Goal: Task Accomplishment & Management: Use online tool/utility

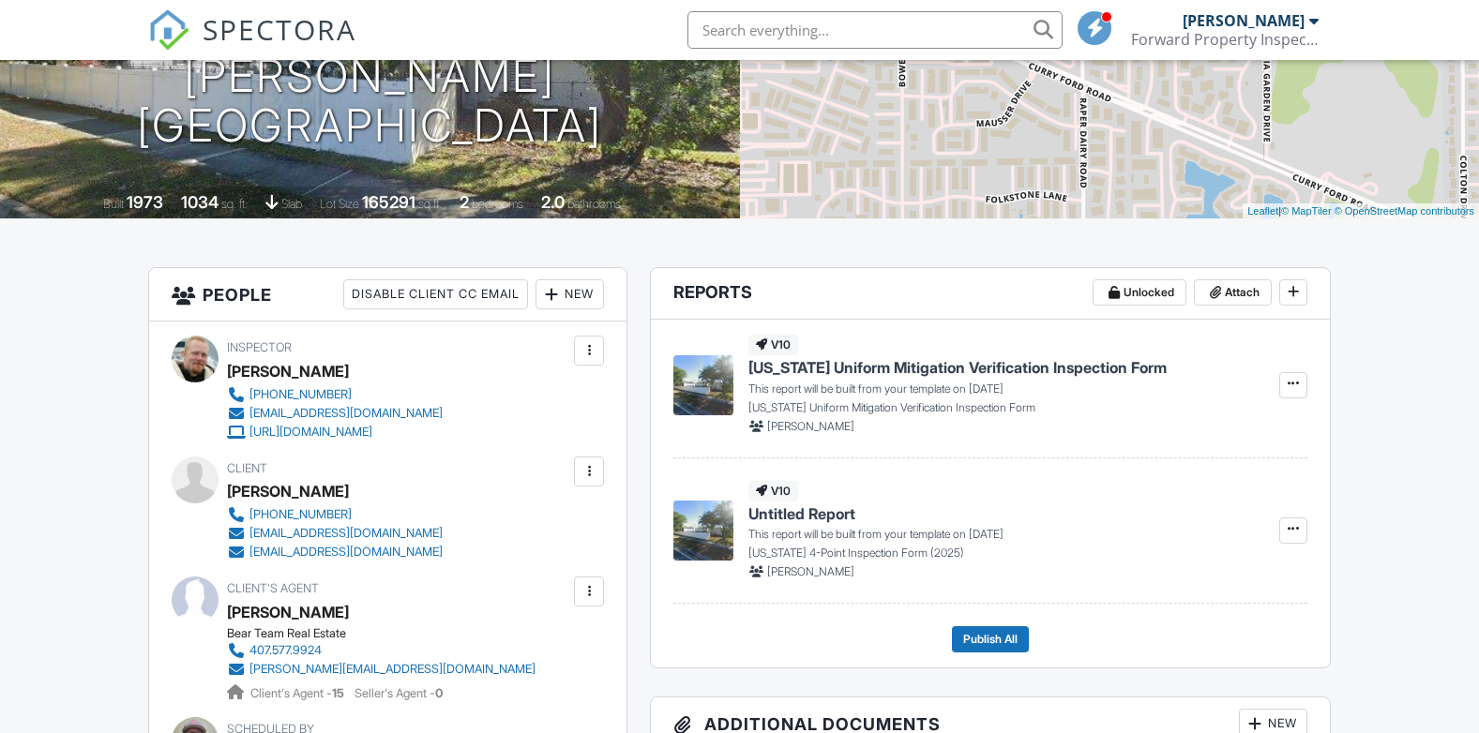
scroll to position [281, 0]
click at [901, 476] on div "v10 Untitled Report This report will be built from your template on [DATE] [US_…" at bounding box center [990, 536] width 634 height 138
click at [909, 375] on span "[US_STATE] Uniform Mitigation Verification Inspection Form" at bounding box center [957, 368] width 418 height 21
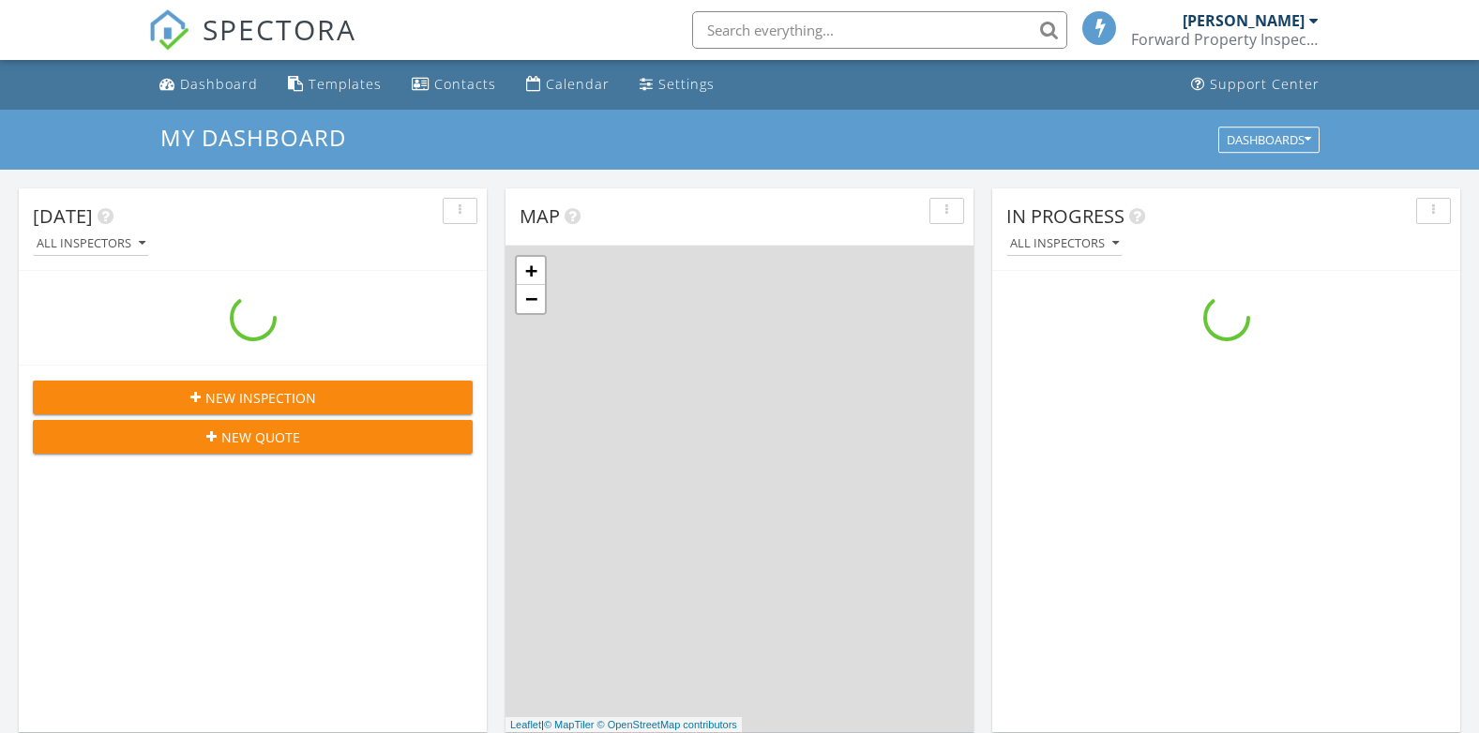
scroll to position [1736, 1508]
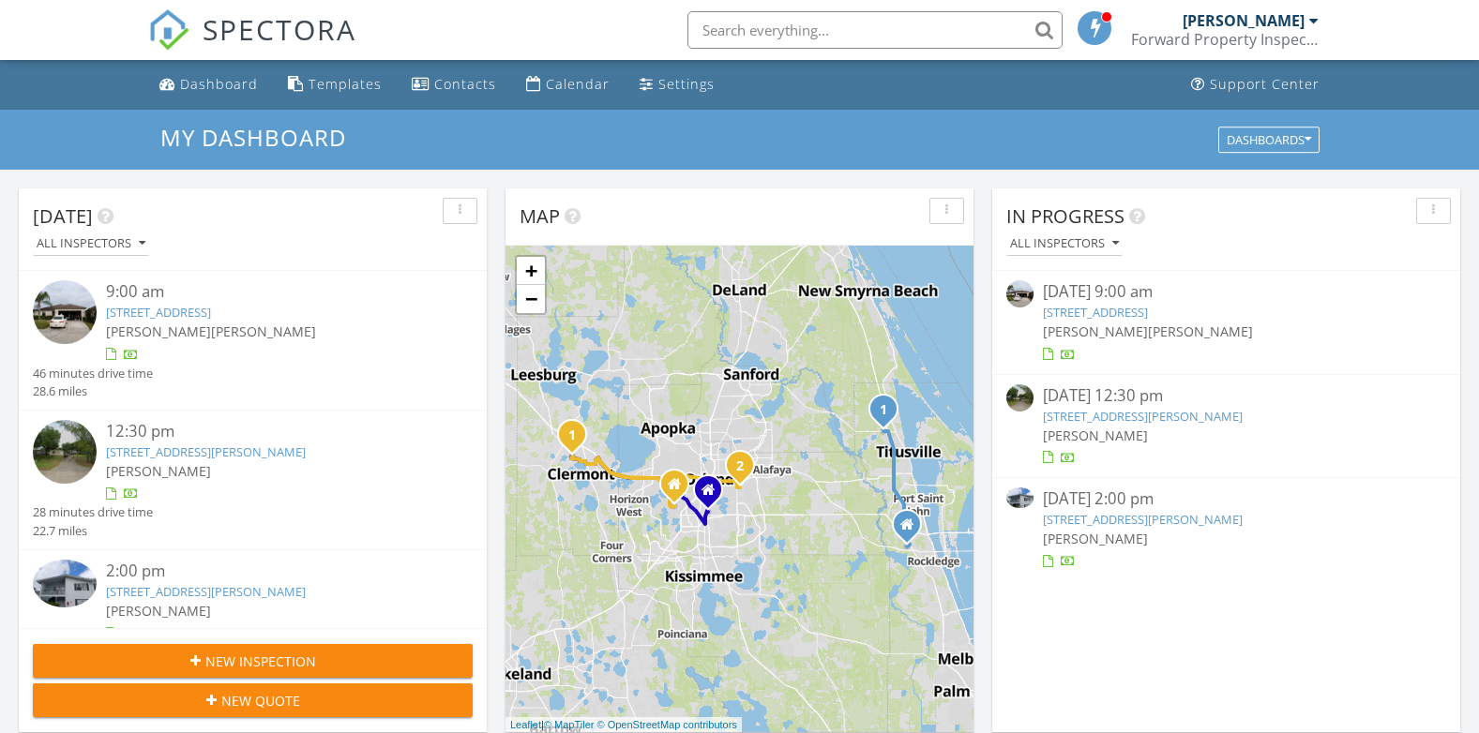
click at [1126, 520] on link "6015 Amberly Ct F-31, Orlando, FL 32822" at bounding box center [1143, 519] width 200 height 17
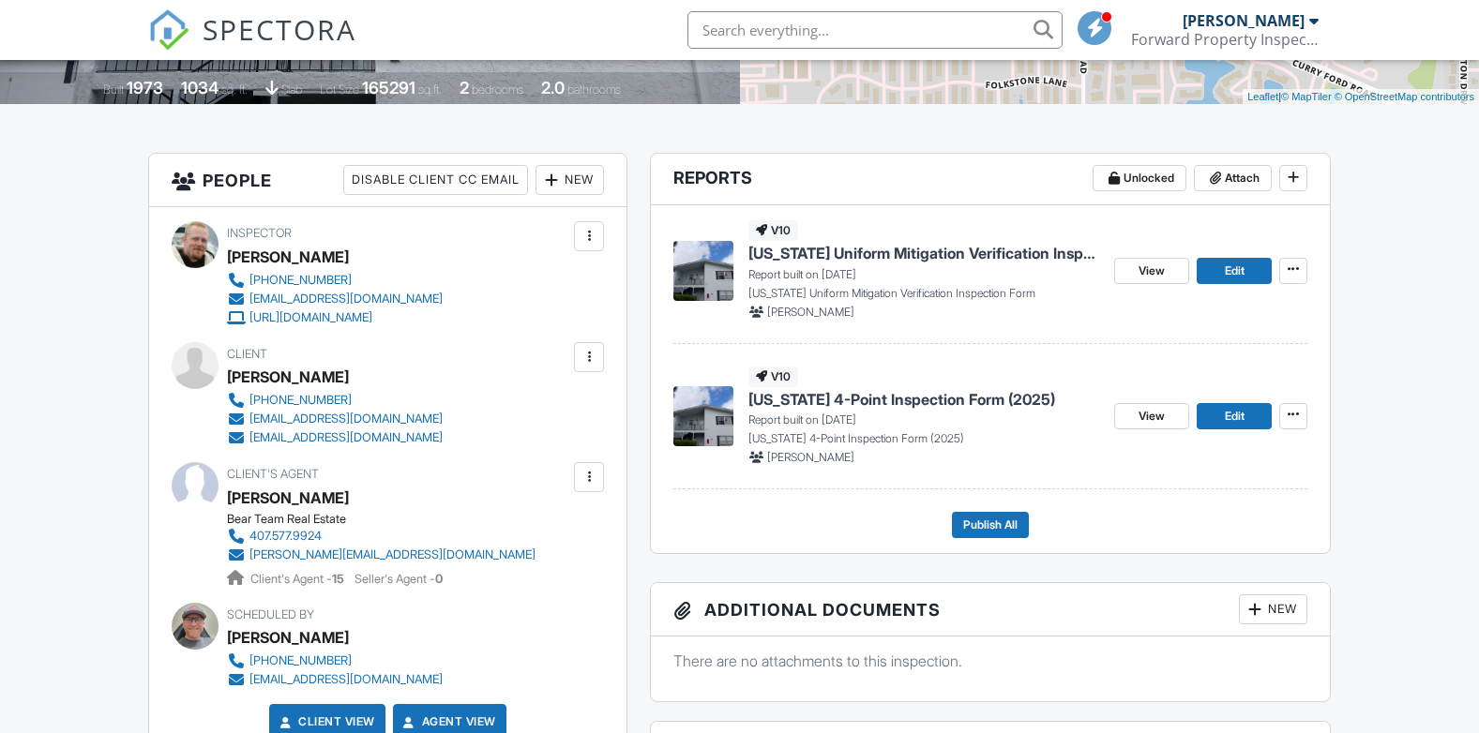
scroll to position [375, 0]
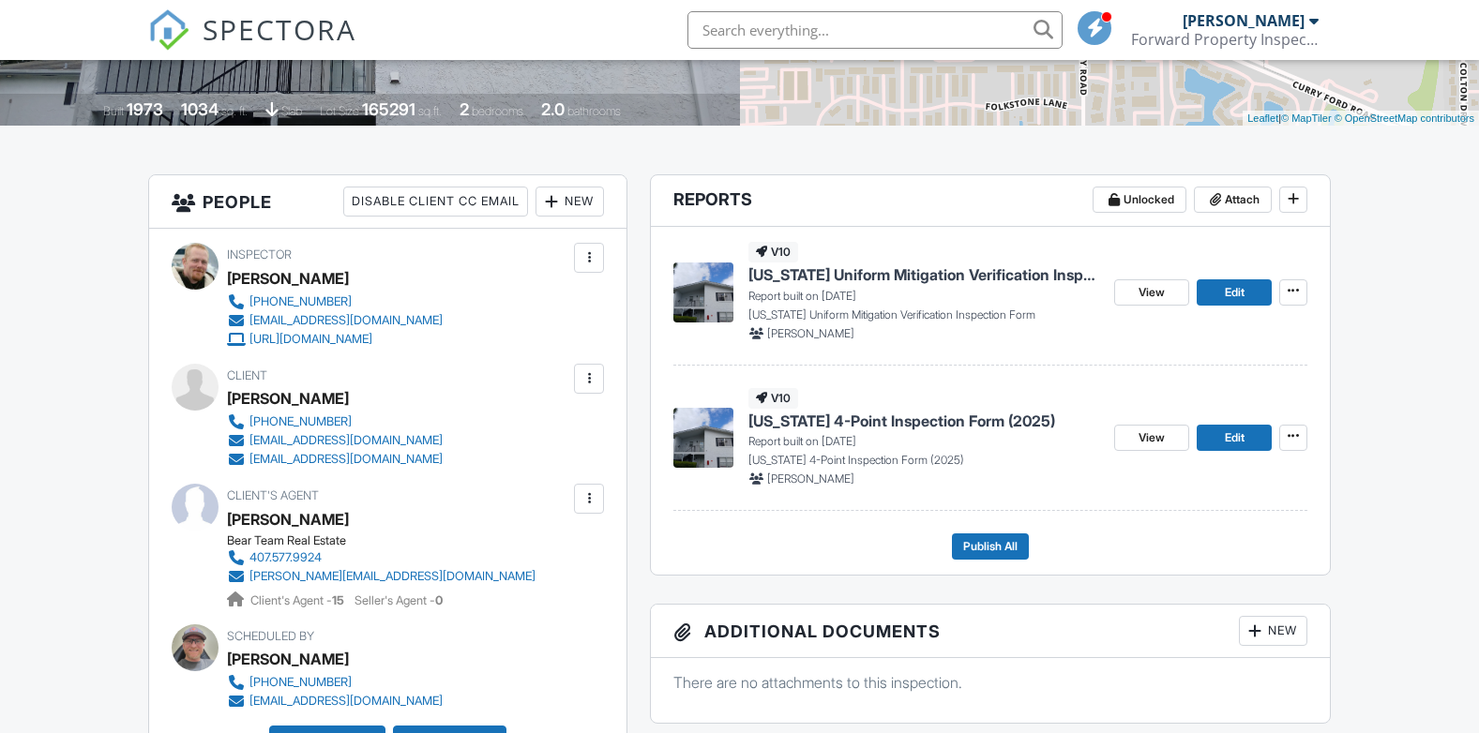
click at [901, 420] on span "[US_STATE] 4-Point Inspection Form (2025)" at bounding box center [901, 421] width 307 height 21
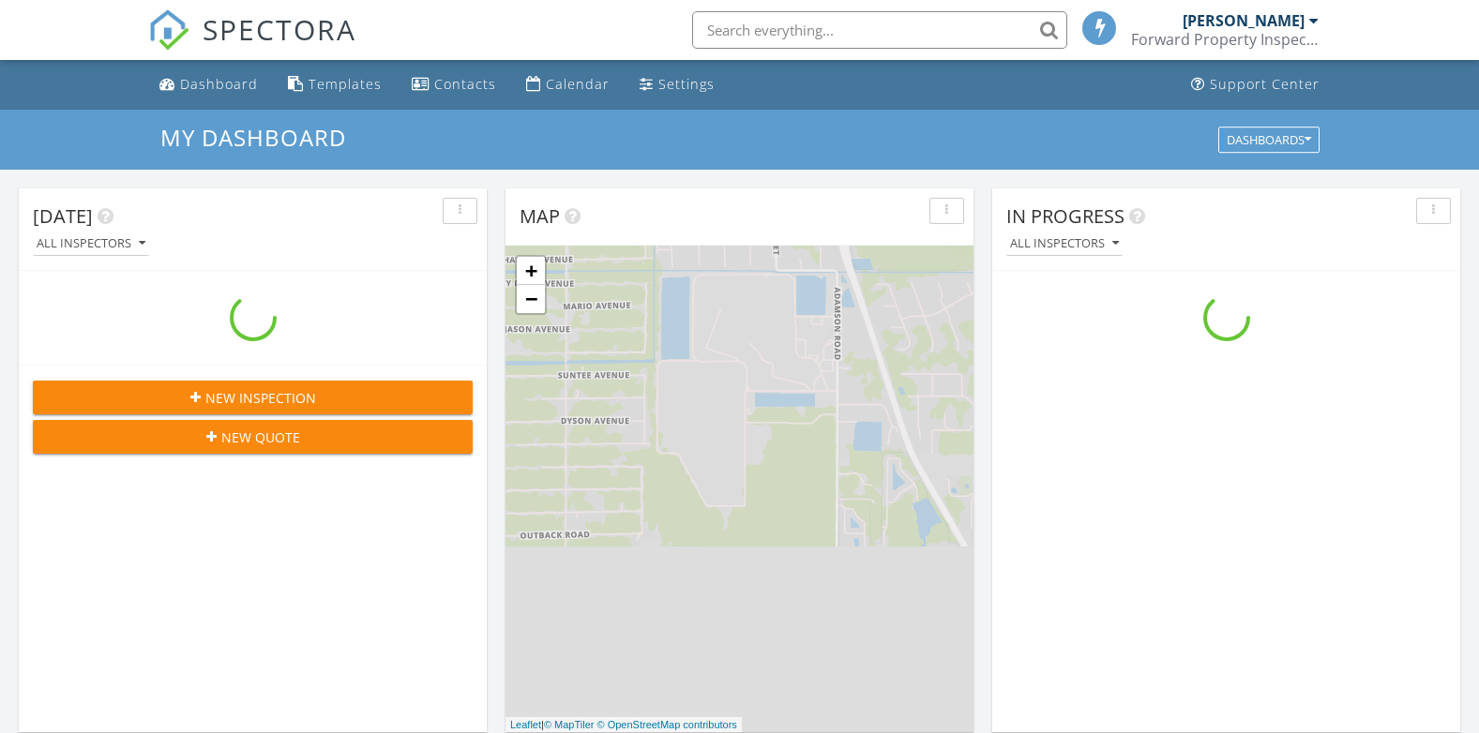
scroll to position [1736, 1508]
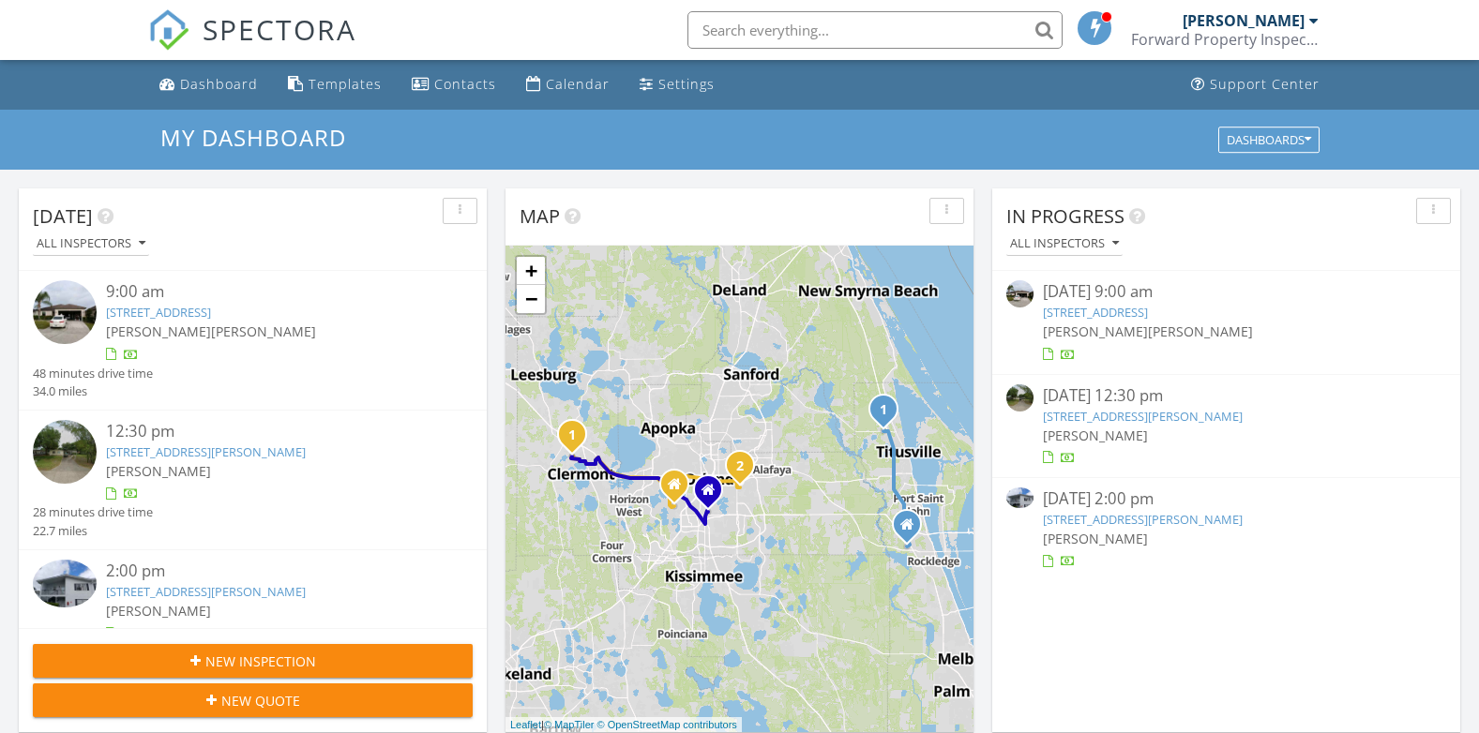
click at [1176, 522] on link "6015 Amberly Ct F-31, Orlando, FL 32822" at bounding box center [1143, 519] width 200 height 17
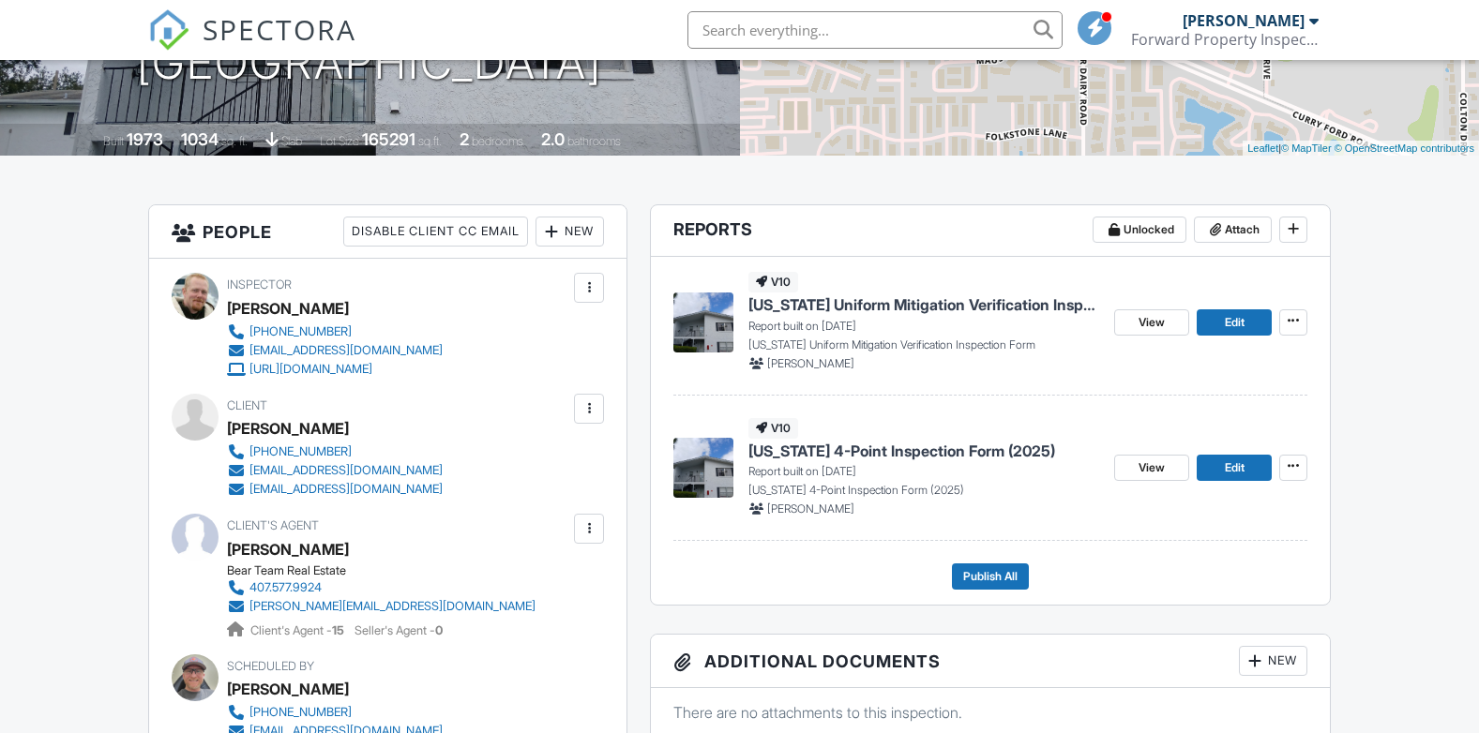
scroll to position [375, 0]
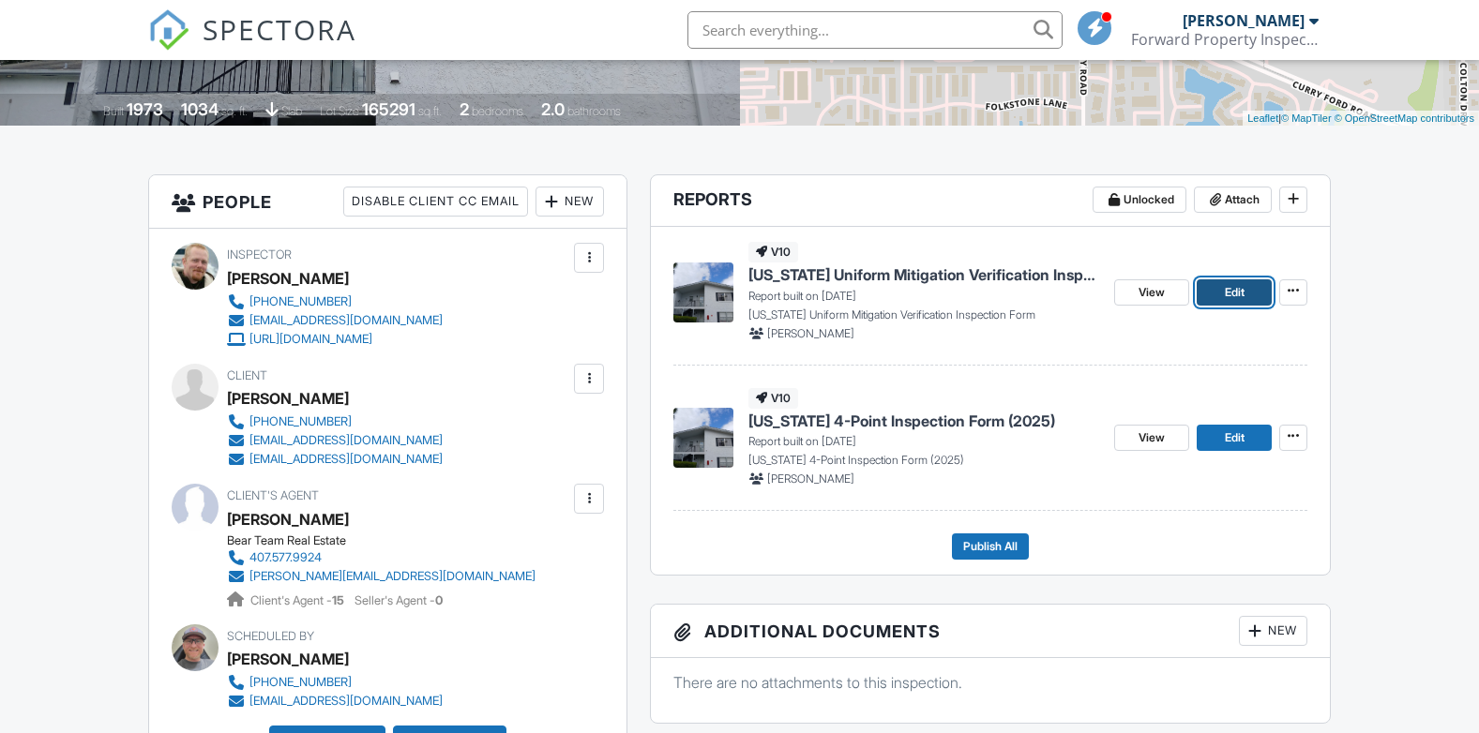
click at [1208, 298] on link "Edit" at bounding box center [1234, 293] width 75 height 26
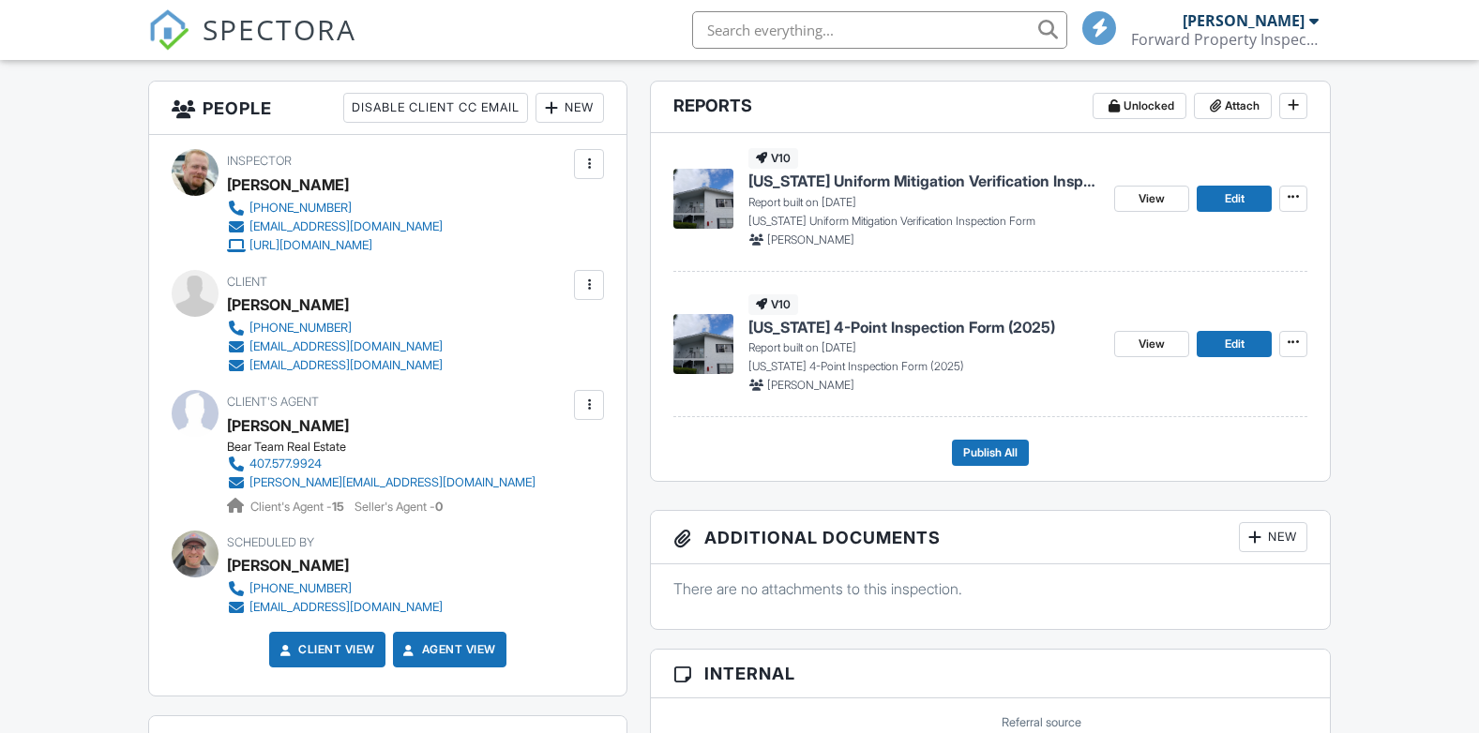
click at [877, 328] on span "Florida 4-Point Inspection Form (2025)" at bounding box center [901, 327] width 307 height 21
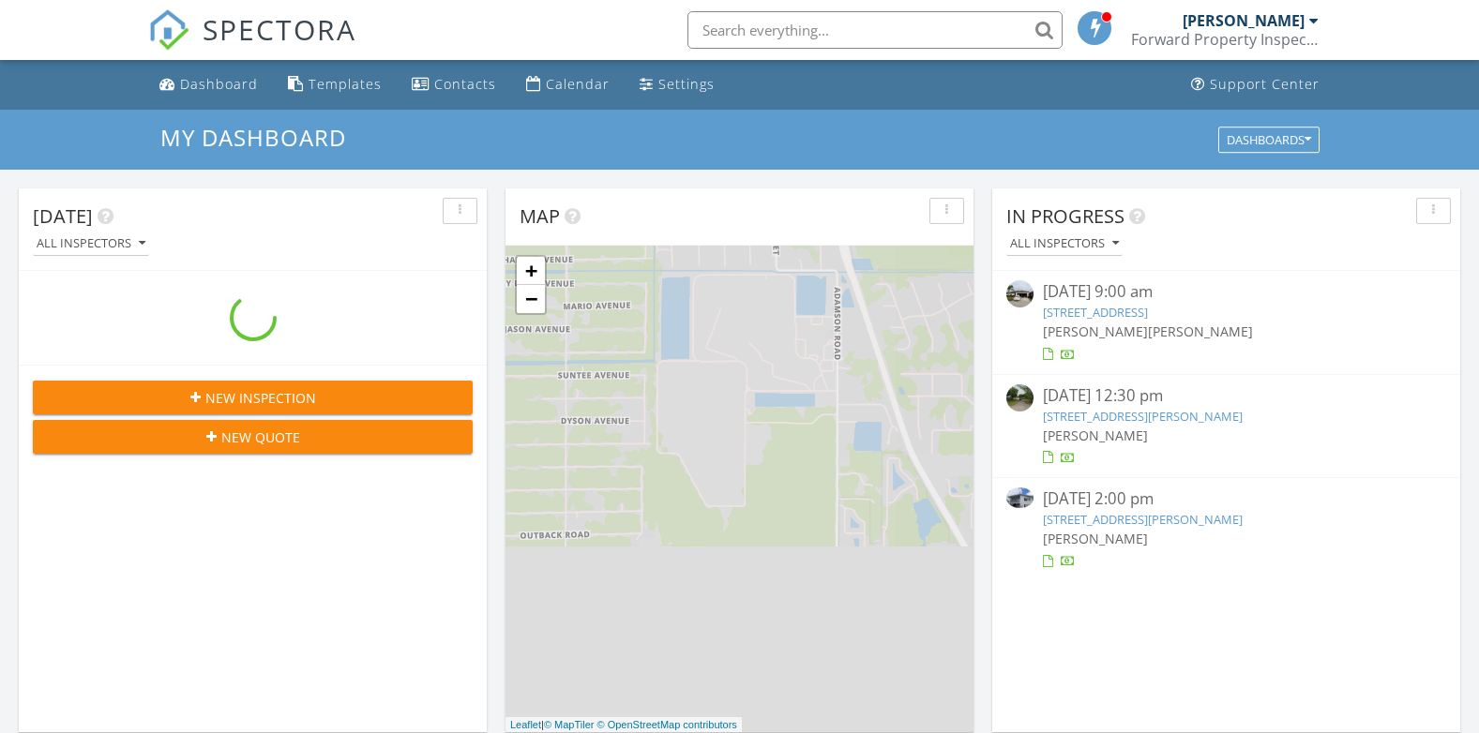
scroll to position [1736, 1508]
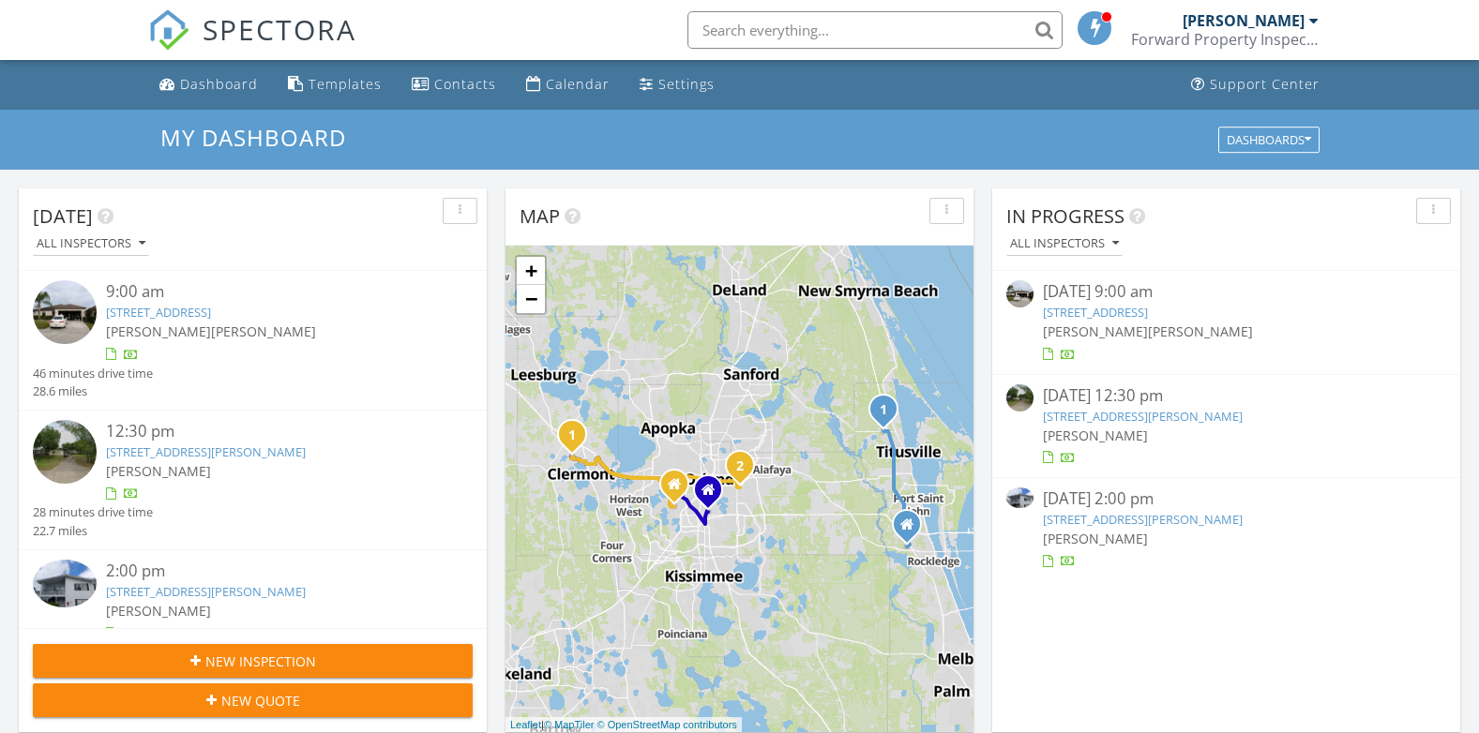
click at [1126, 517] on link "6015 Amberly Ct F-31, Orlando, FL 32822" at bounding box center [1143, 519] width 200 height 17
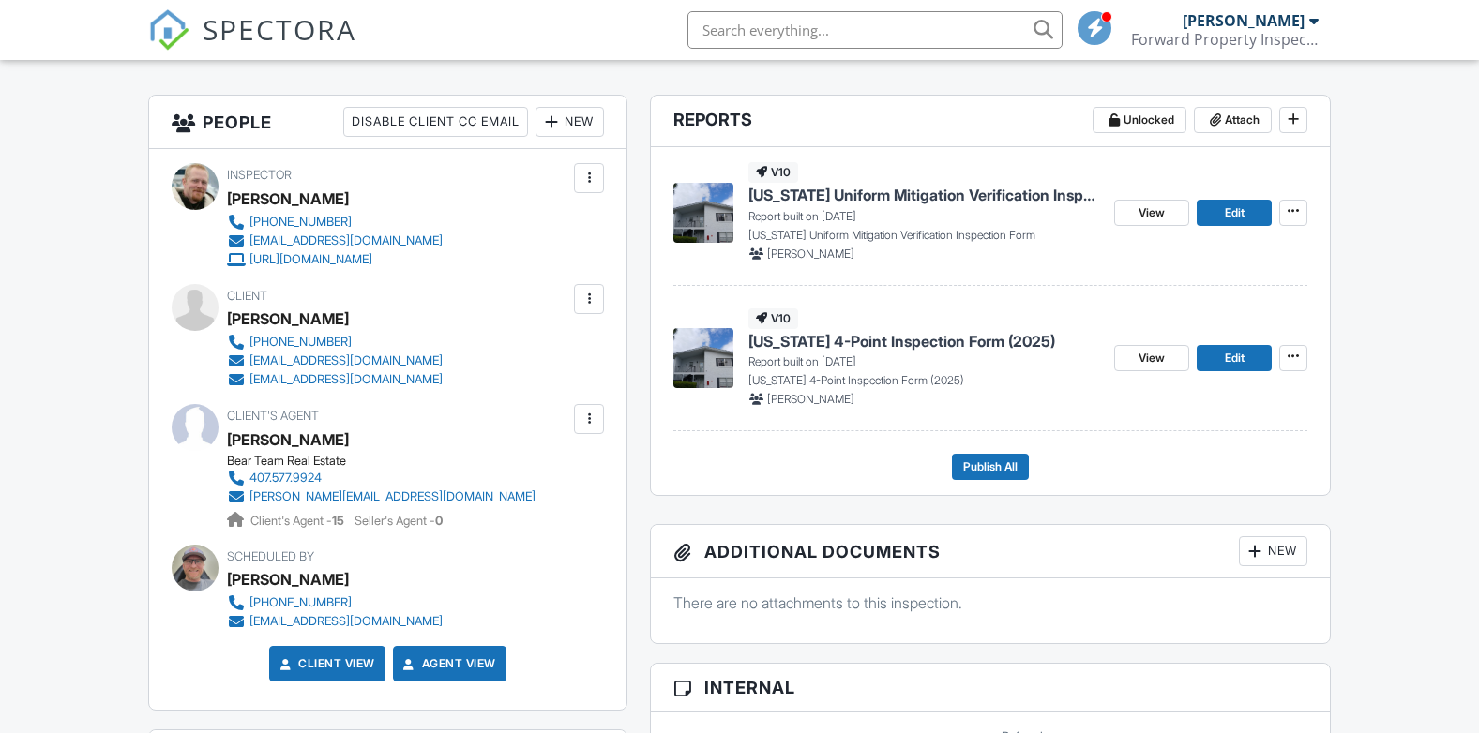
scroll to position [469, 0]
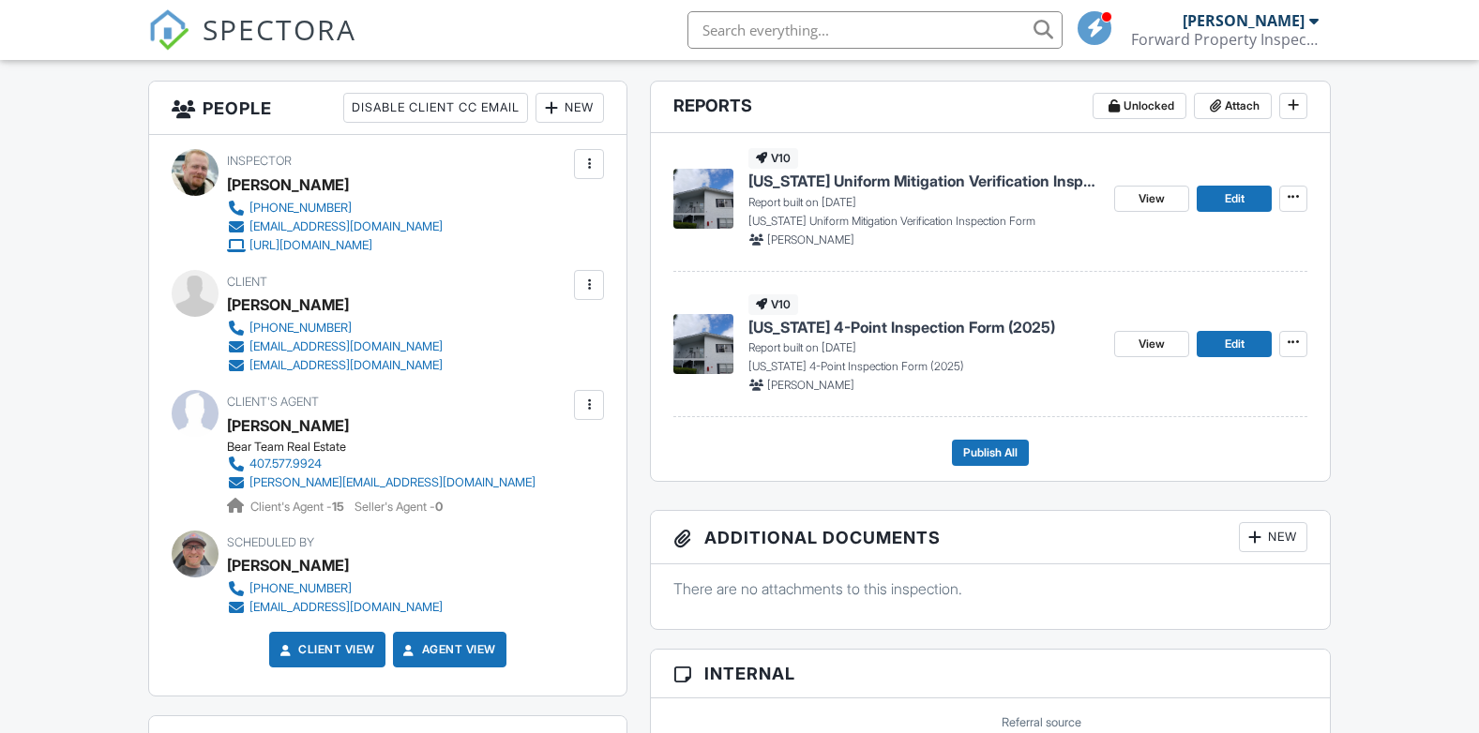
click at [935, 181] on span "[US_STATE] Uniform Mitigation Verification Inspection Form" at bounding box center [923, 181] width 351 height 21
